Goal: Task Accomplishment & Management: Manage account settings

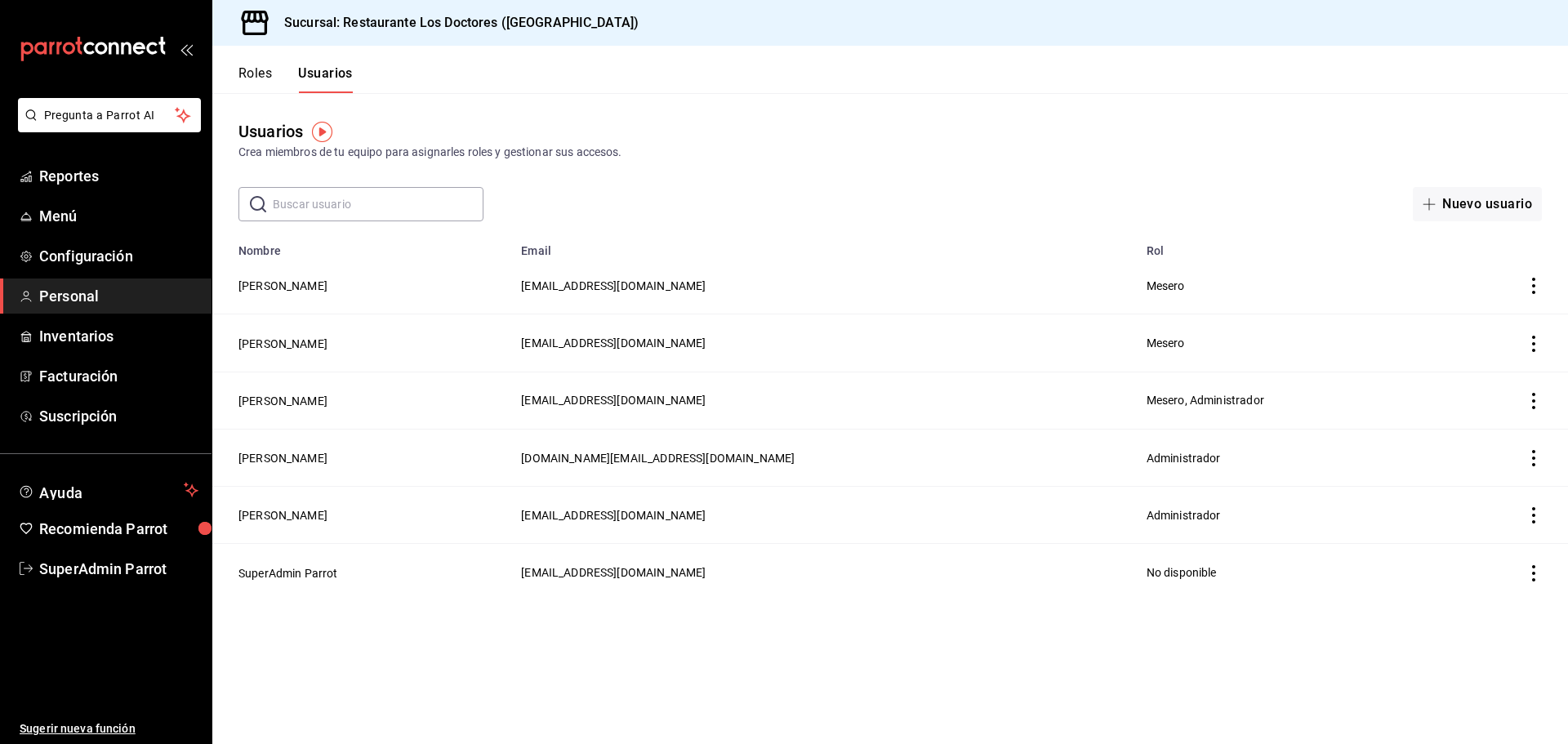
click at [256, 80] on button "Roles" at bounding box center [255, 79] width 33 height 28
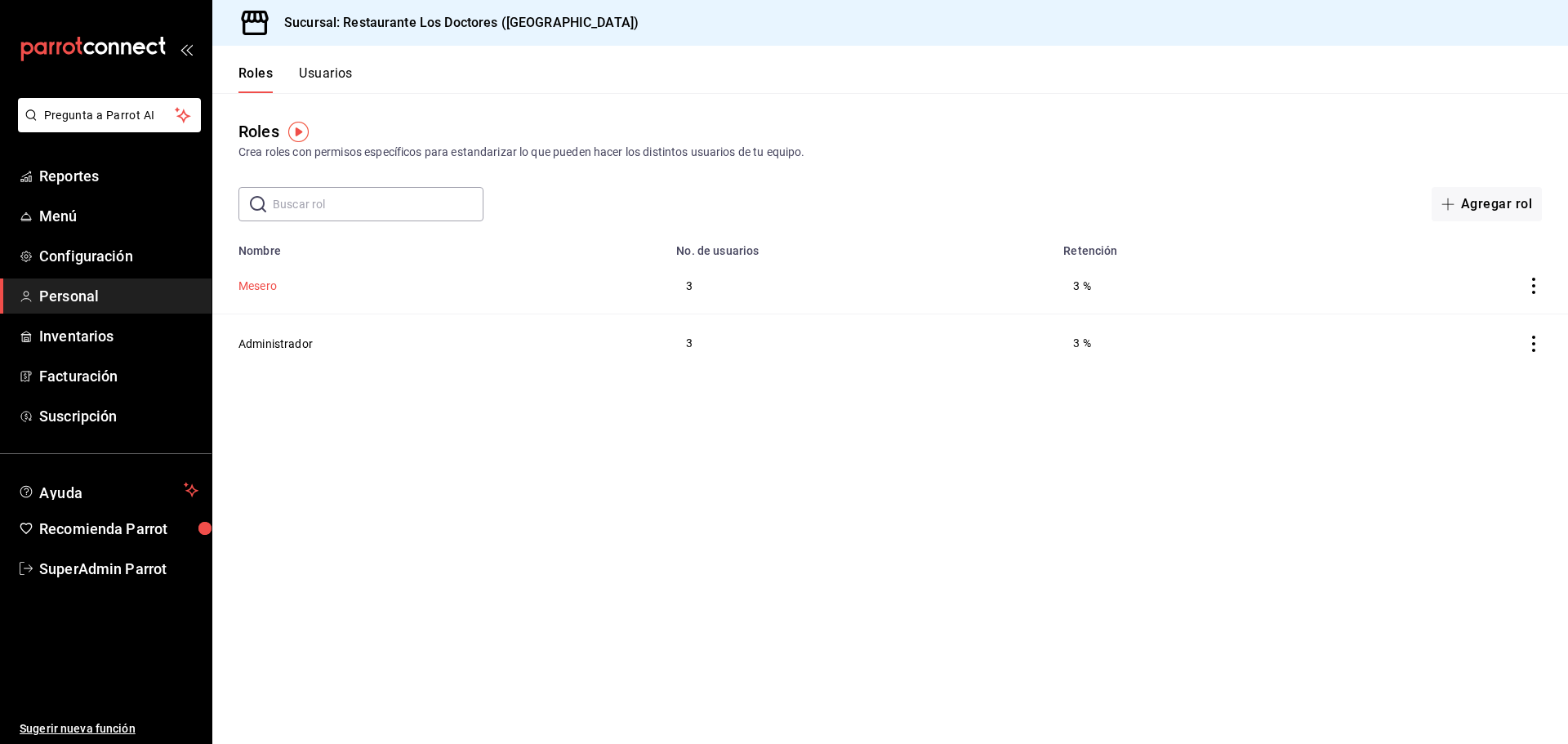
click at [259, 282] on button "Mesero" at bounding box center [257, 285] width 38 height 17
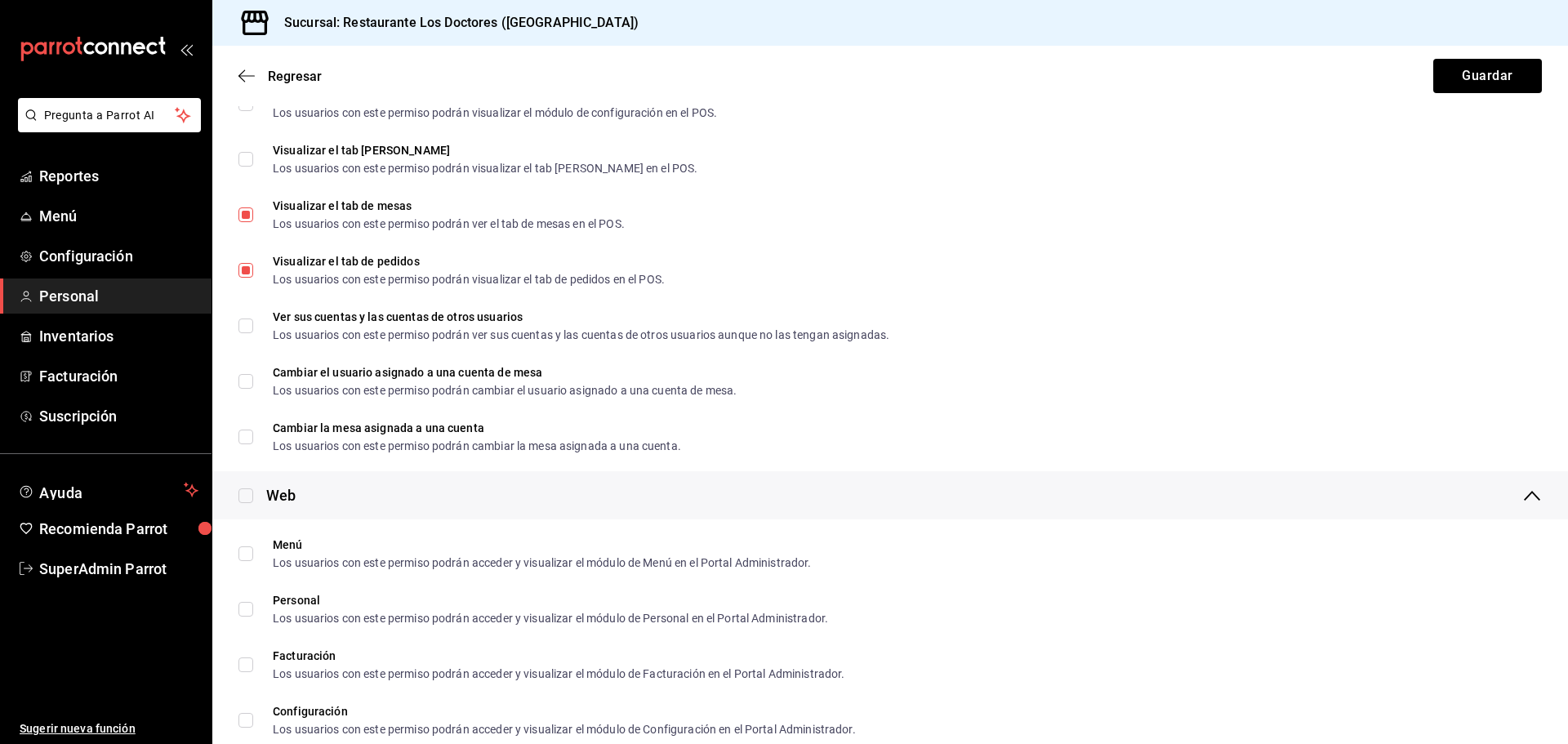
scroll to position [1959, 0]
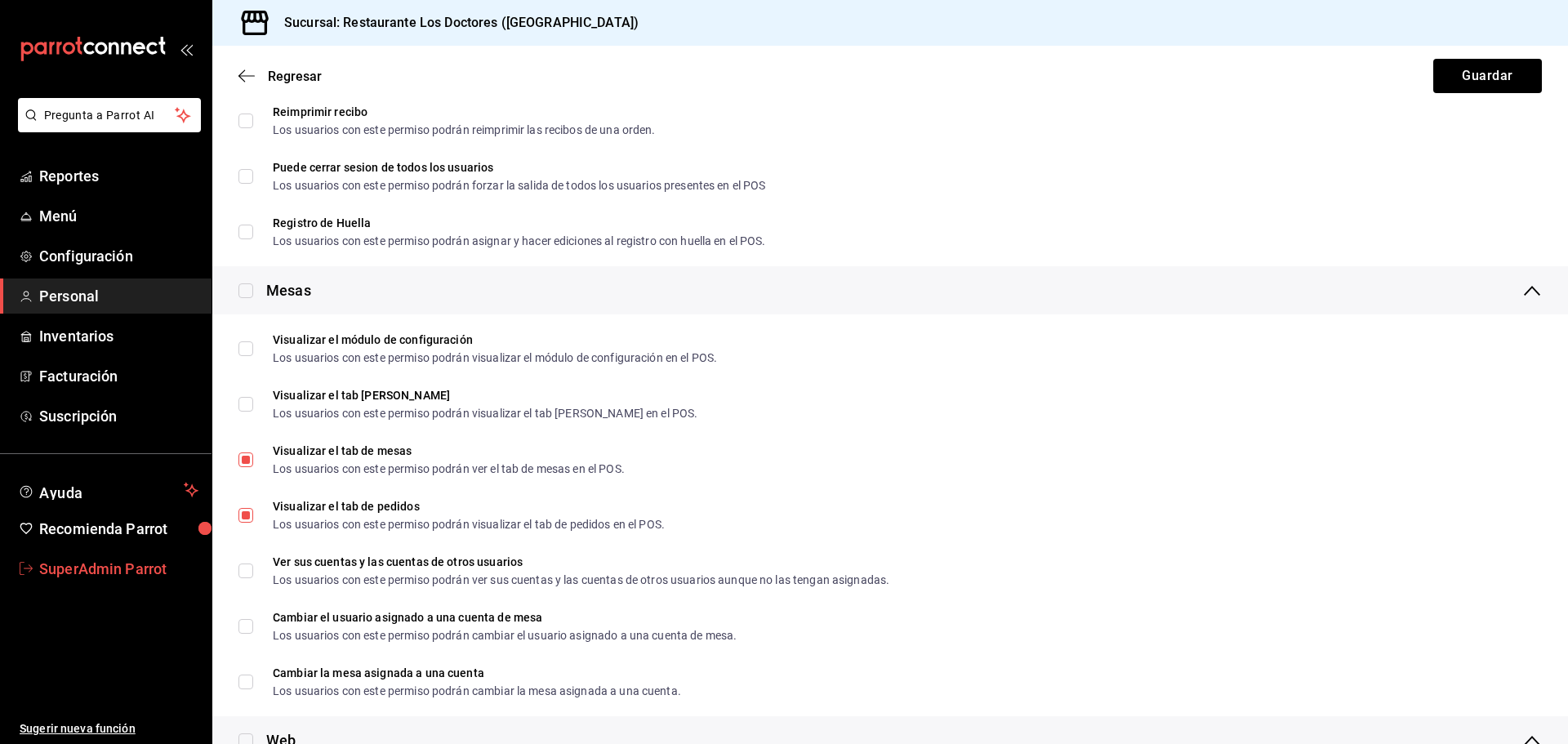
click at [101, 568] on span "SuperAdmin Parrot" at bounding box center [119, 569] width 160 height 22
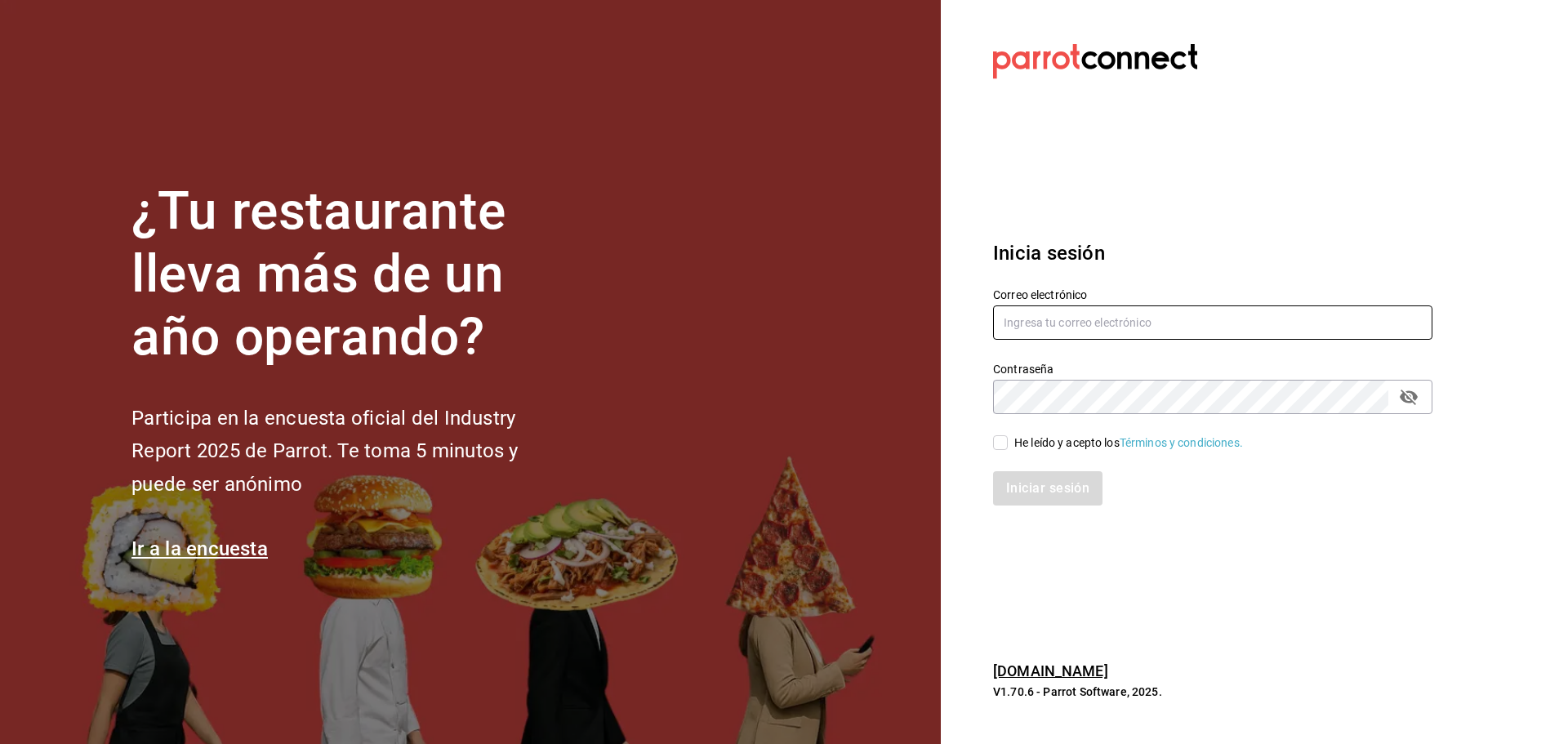
click at [1064, 315] on input "text" at bounding box center [1213, 322] width 439 height 34
paste input "cafecampos@valle.com"
type input "cafecampos@valle.com"
click at [1025, 441] on div "He leído y acepto los Términos y condiciones." at bounding box center [1128, 443] width 229 height 18
click at [1008, 441] on input "He leído y acepto los Términos y condiciones." at bounding box center [1000, 442] width 15 height 15
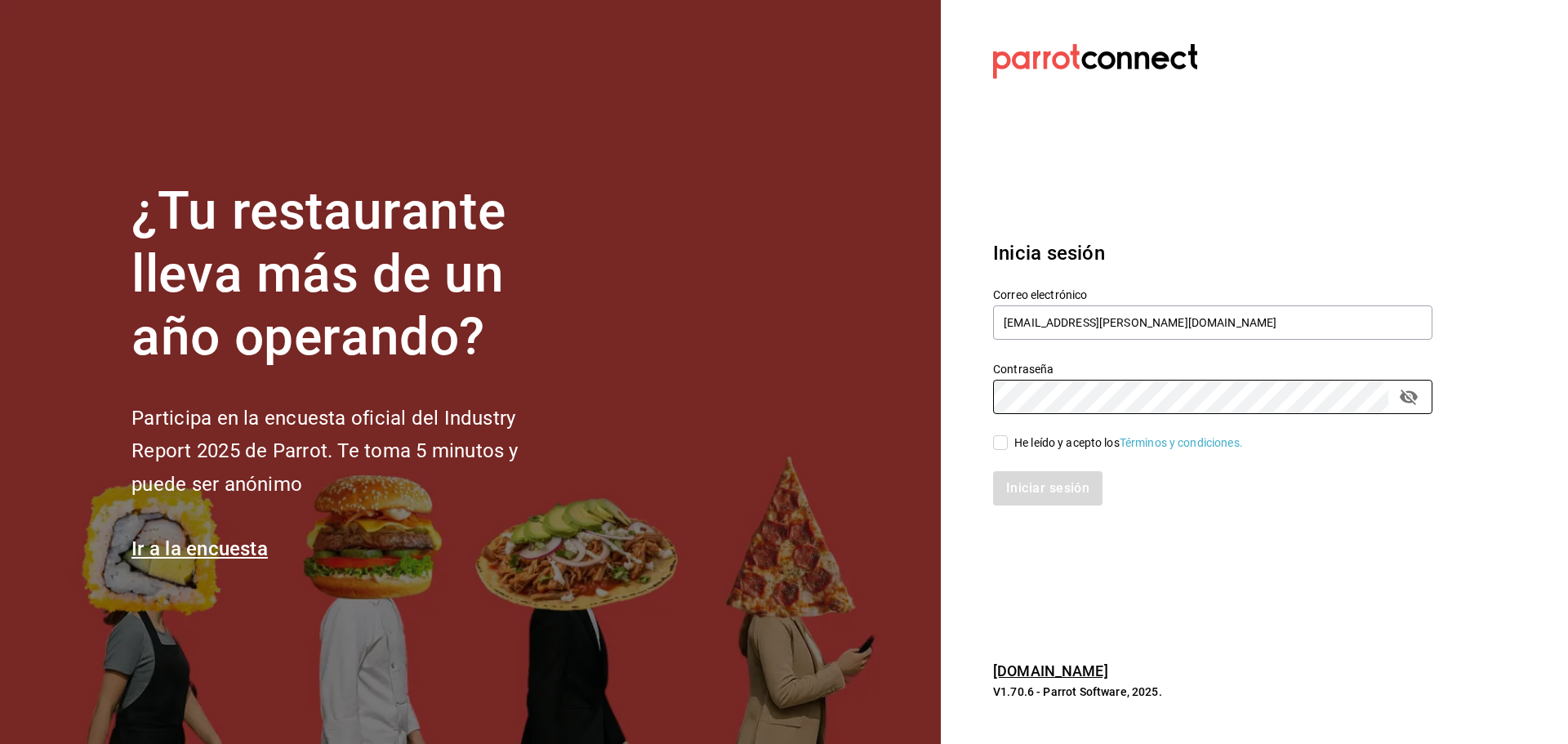
checkbox input "true"
click at [1015, 472] on button "Iniciar sesión" at bounding box center [1049, 488] width 111 height 34
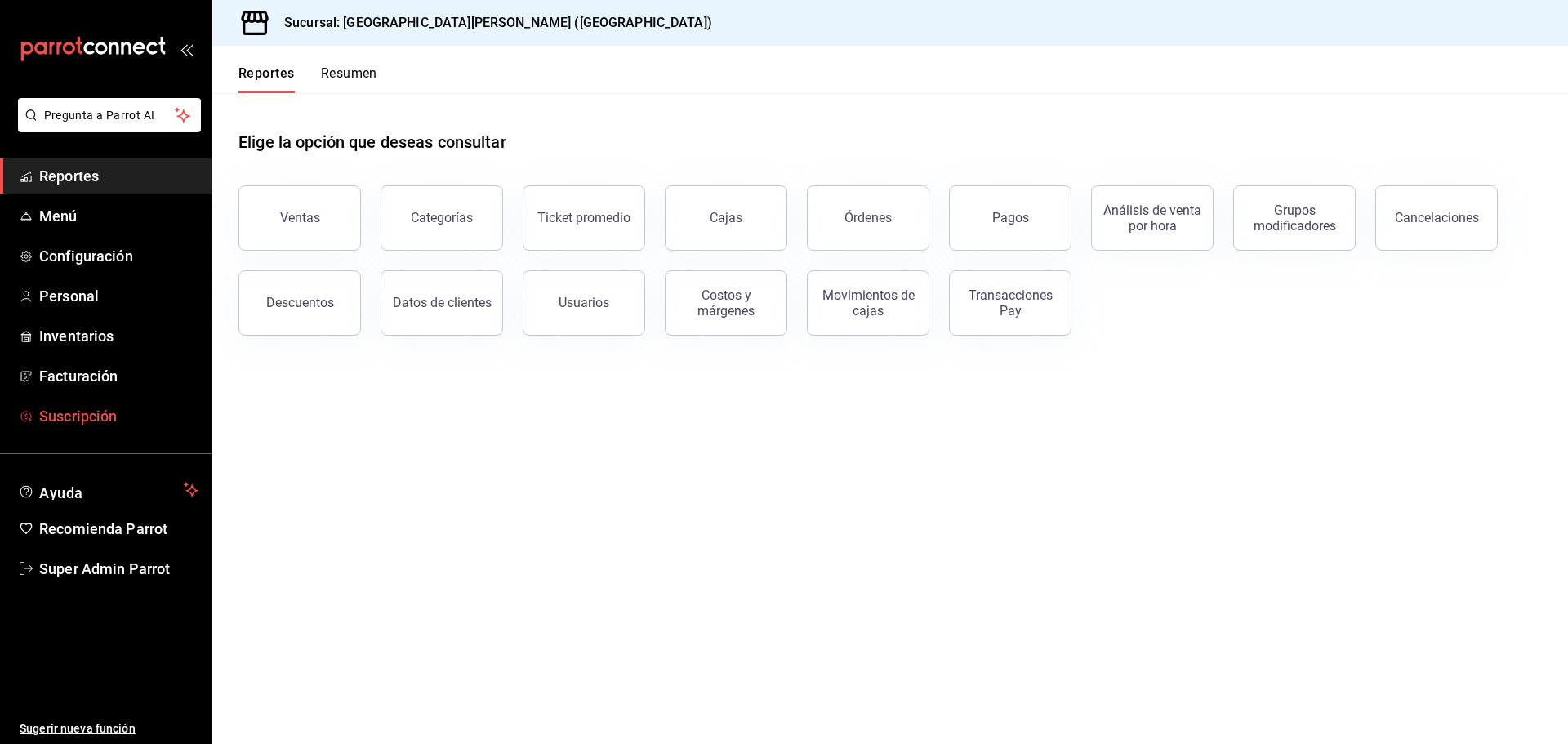
click at [78, 422] on span "Suscripción" at bounding box center [119, 416] width 160 height 22
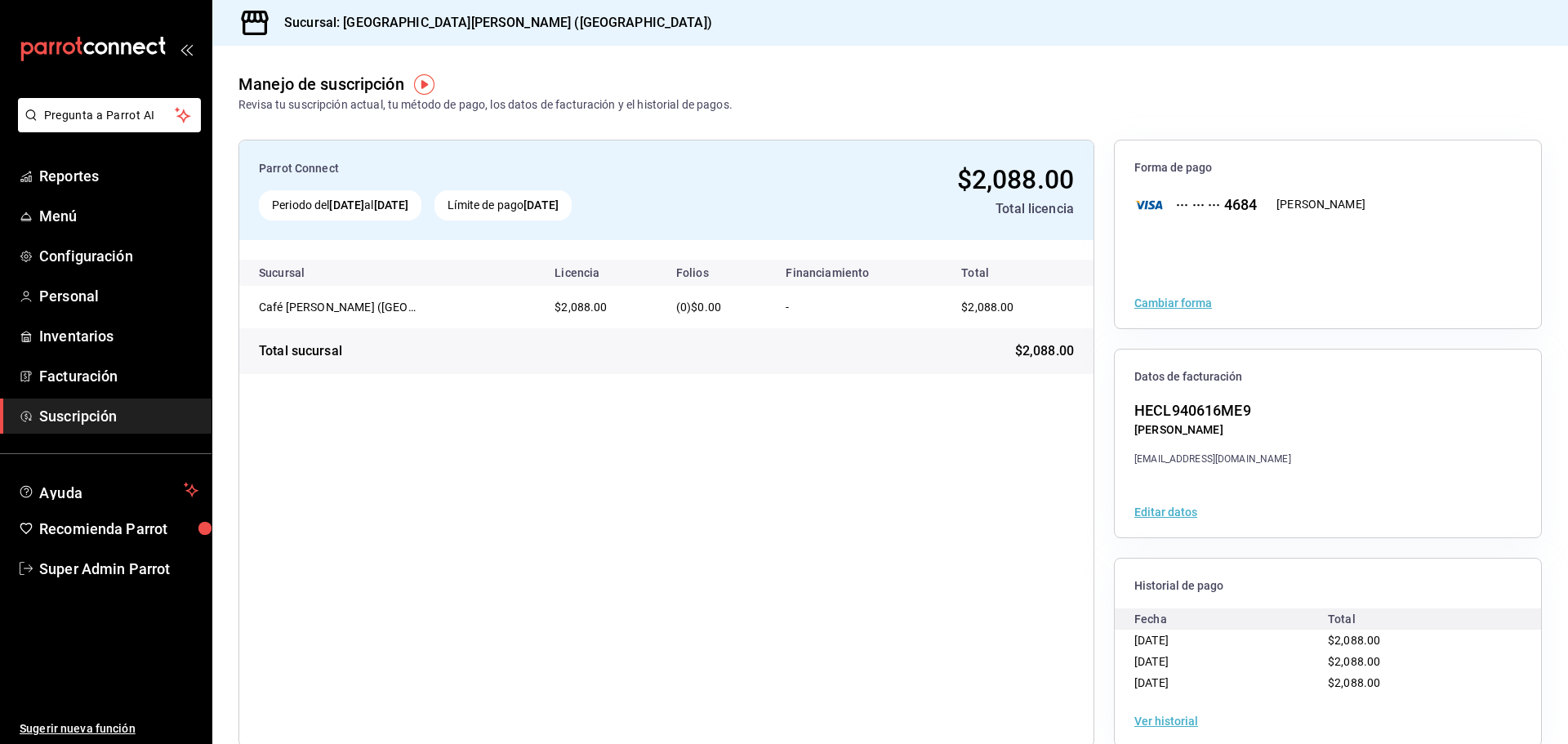
click at [1151, 722] on button "Ver historial" at bounding box center [1166, 722] width 63 height 12
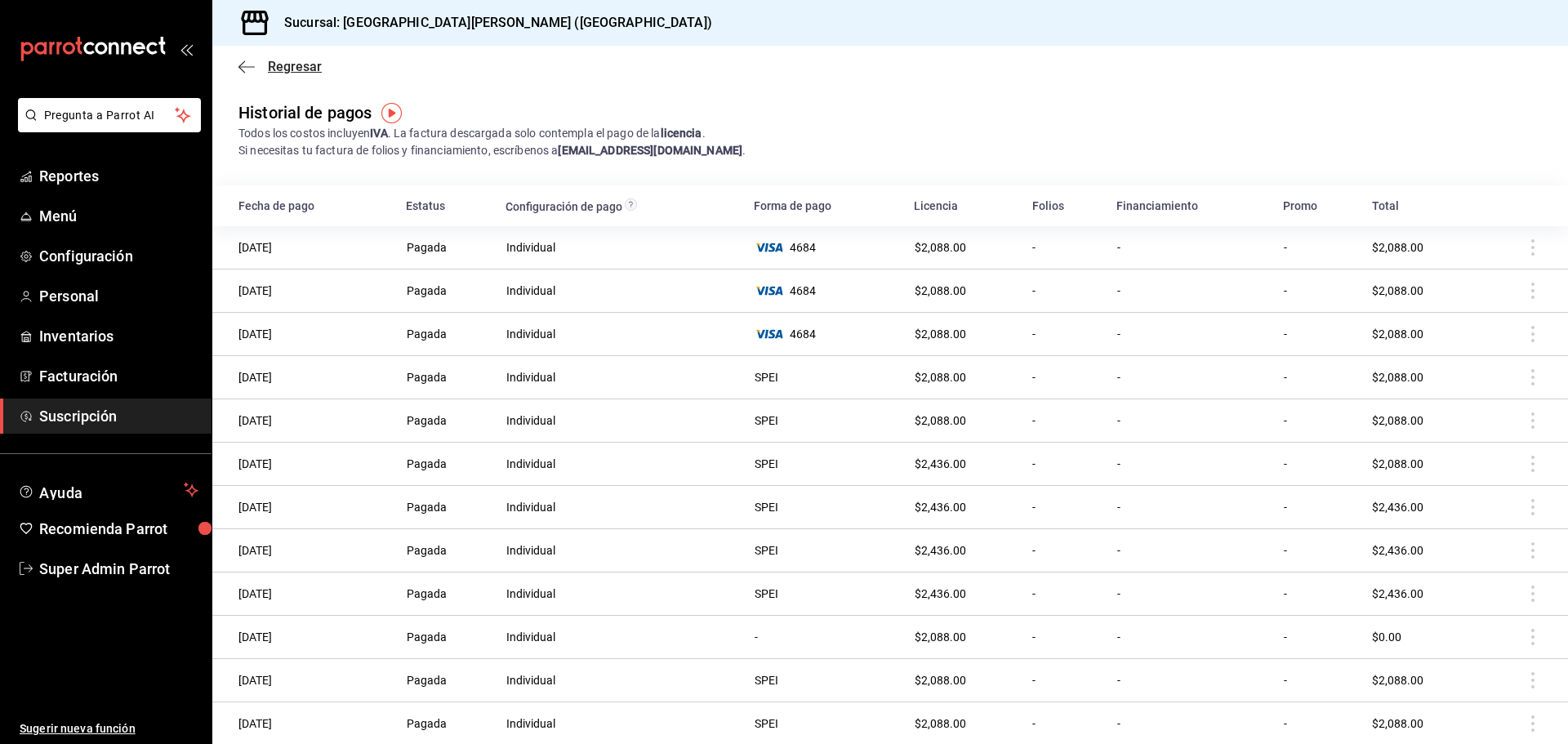
click at [245, 64] on icon "button" at bounding box center [246, 66] width 17 height 15
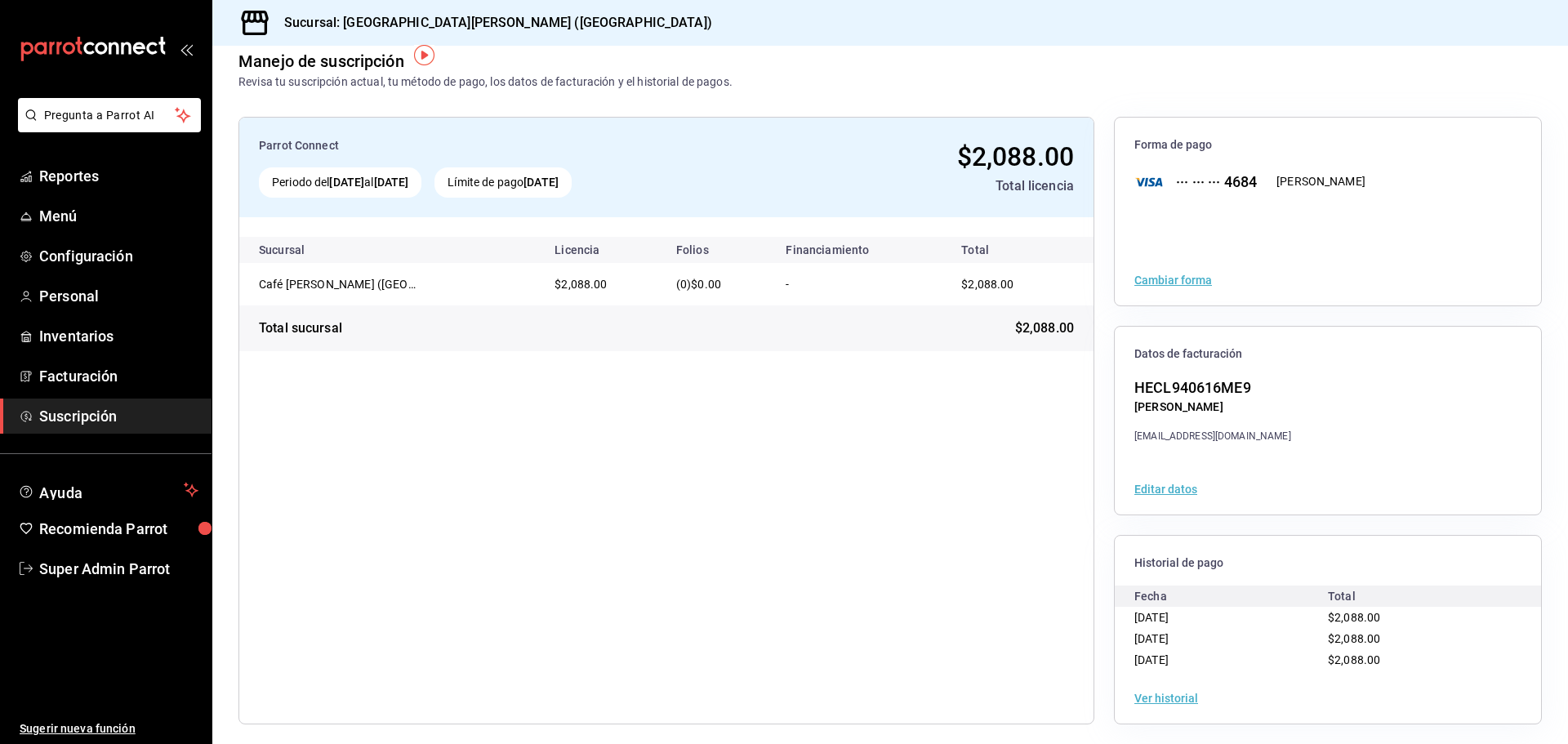
scroll to position [29, 0]
